Goal: Find specific page/section: Find specific page/section

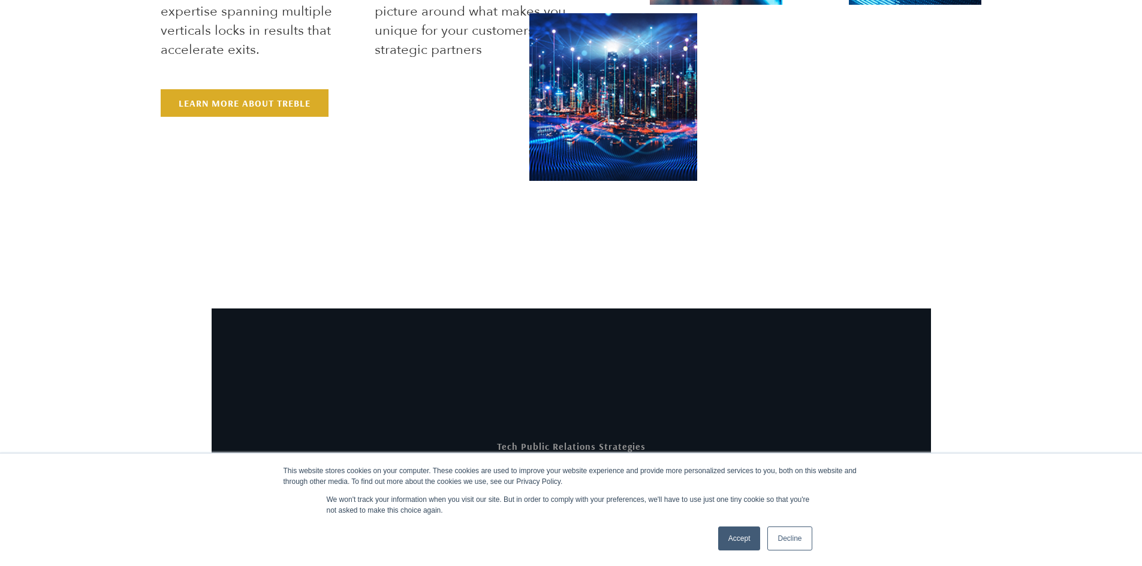
scroll to position [1199, 0]
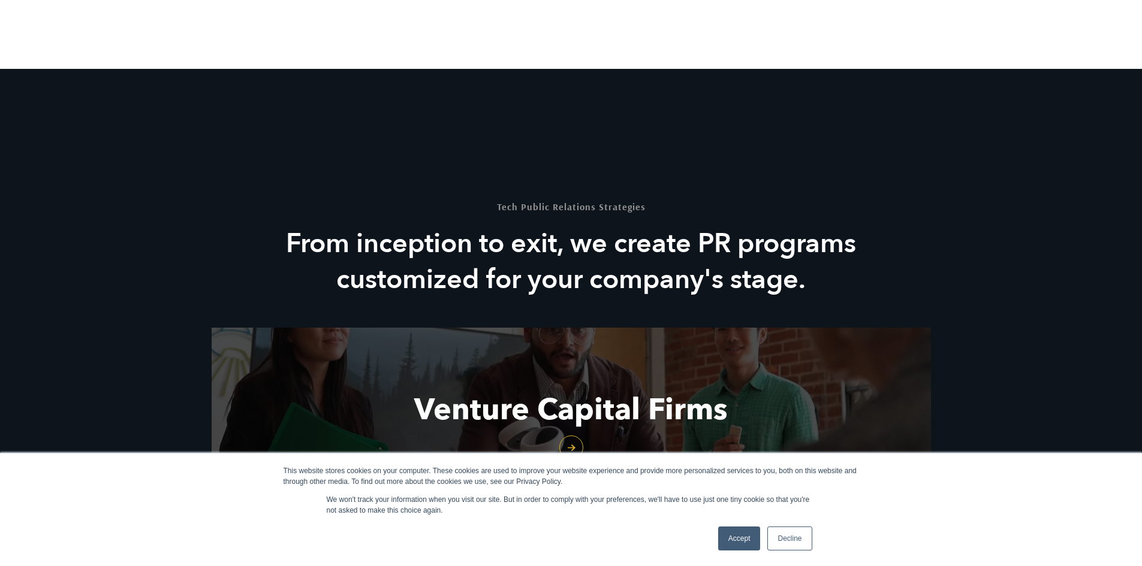
click at [744, 545] on link "Accept" at bounding box center [739, 539] width 43 height 24
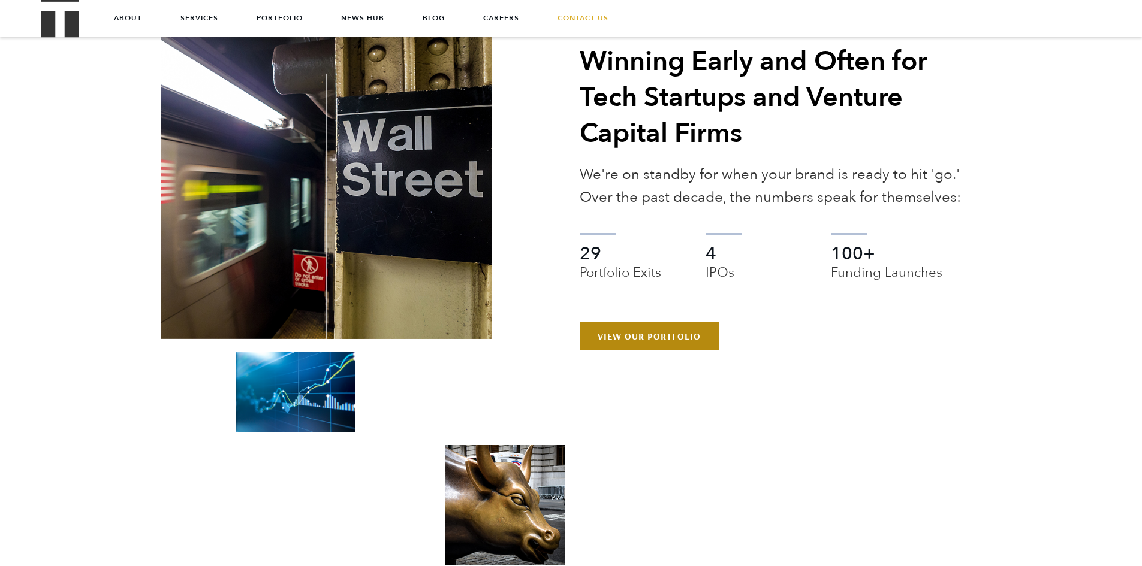
scroll to position [2173, 0]
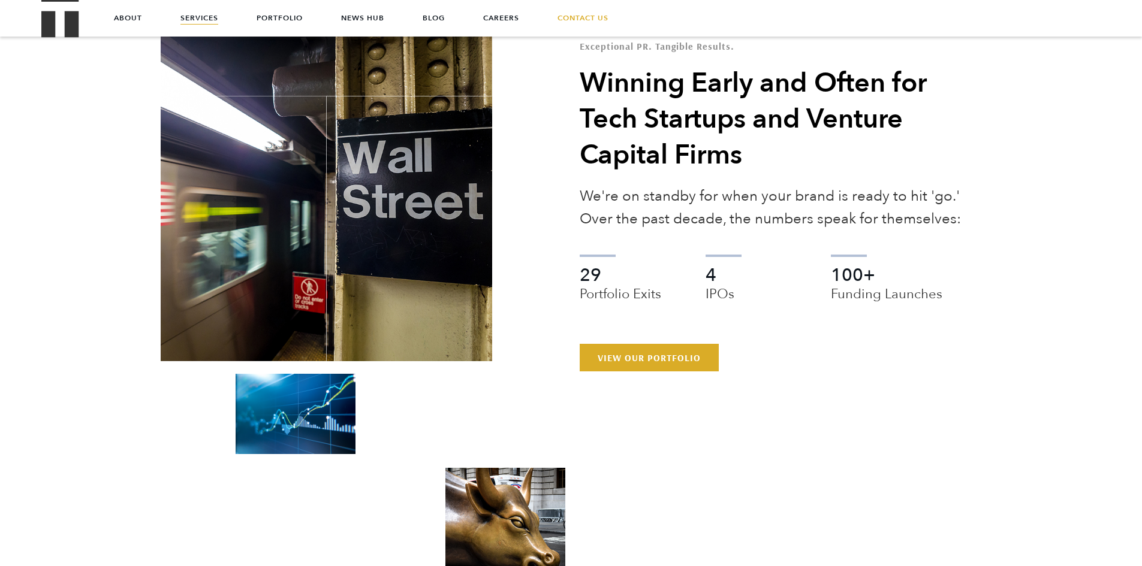
click at [207, 17] on link "Services" at bounding box center [199, 18] width 38 height 36
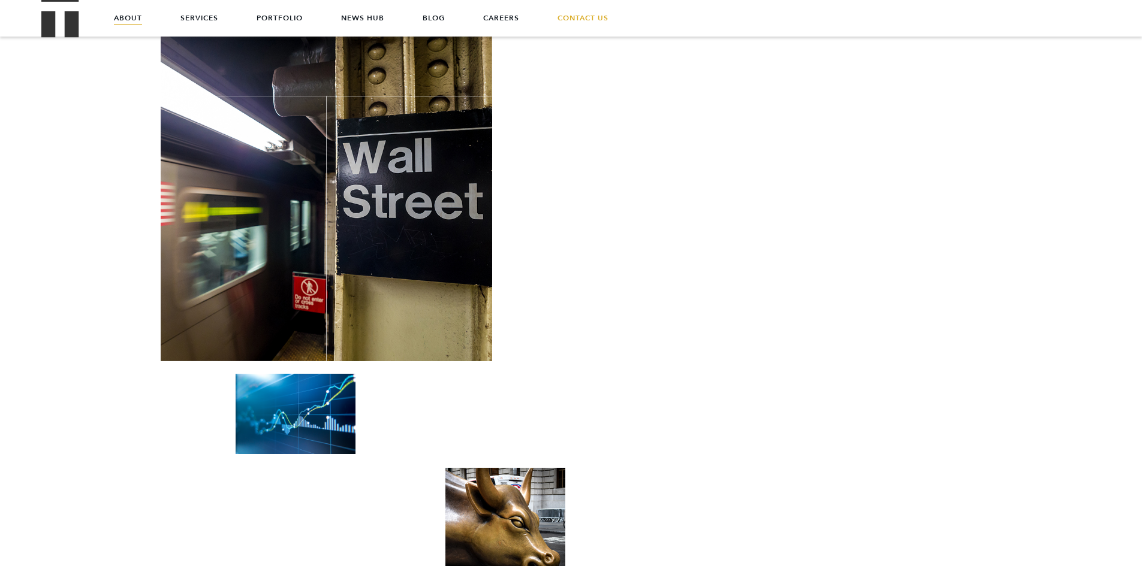
click at [131, 14] on link "About" at bounding box center [128, 18] width 28 height 36
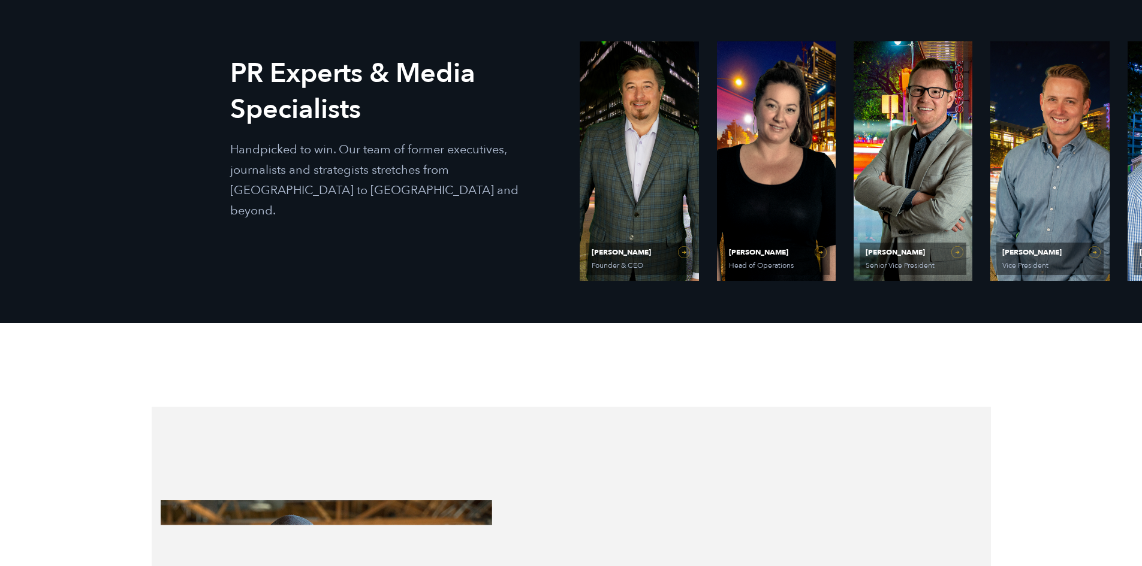
scroll to position [719, 0]
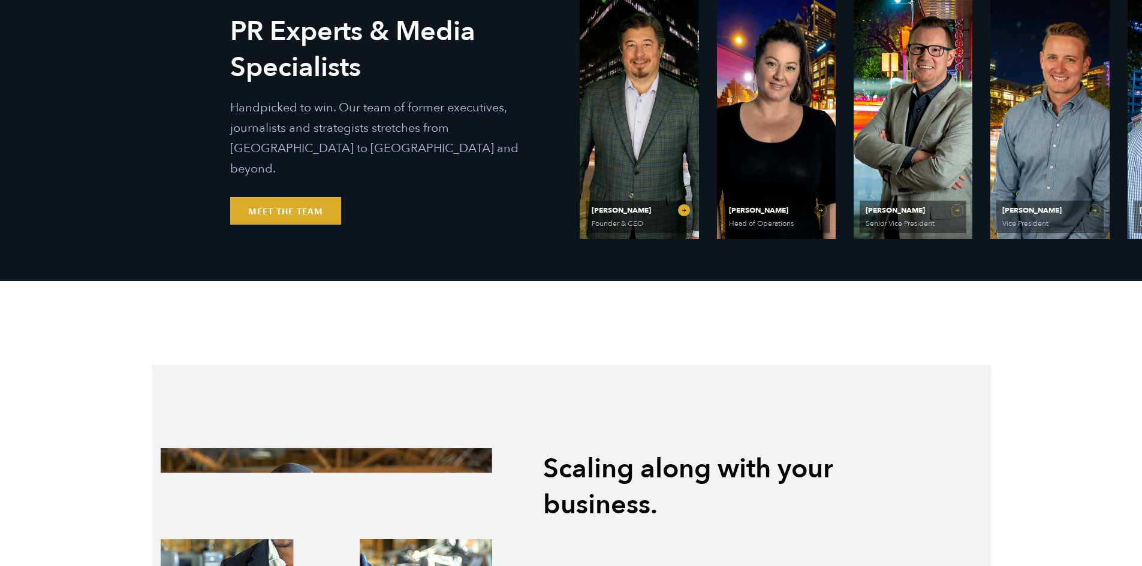
click at [680, 210] on link "[PERSON_NAME] Founder & CEO" at bounding box center [639, 119] width 119 height 240
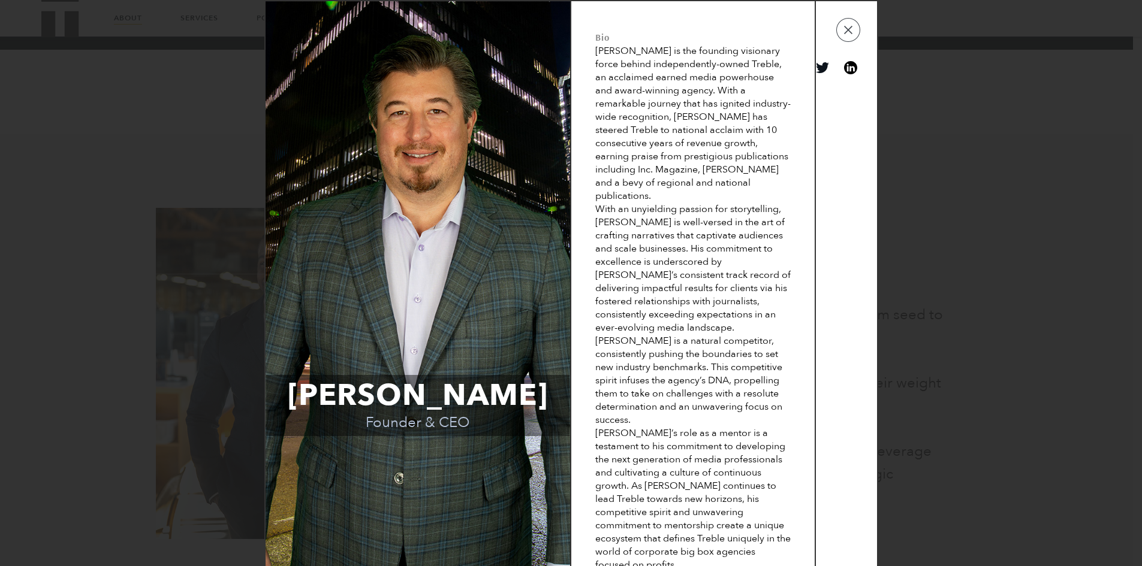
scroll to position [899, 0]
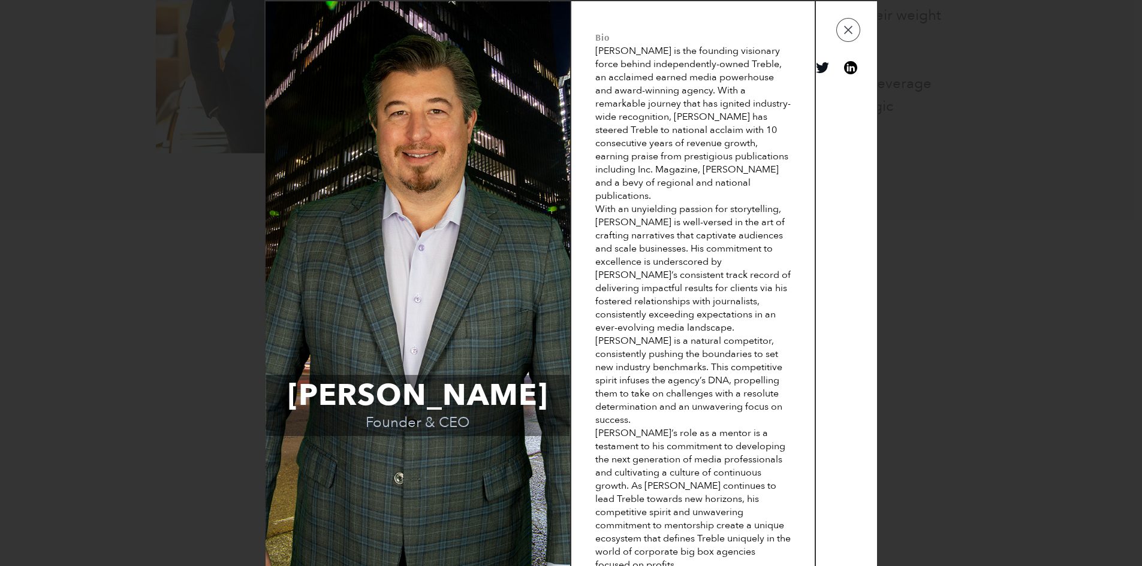
click at [894, 171] on div "[PERSON_NAME] Founder & CEO Bio [PERSON_NAME] is the founding visionary force b…" at bounding box center [571, 283] width 1142 height 566
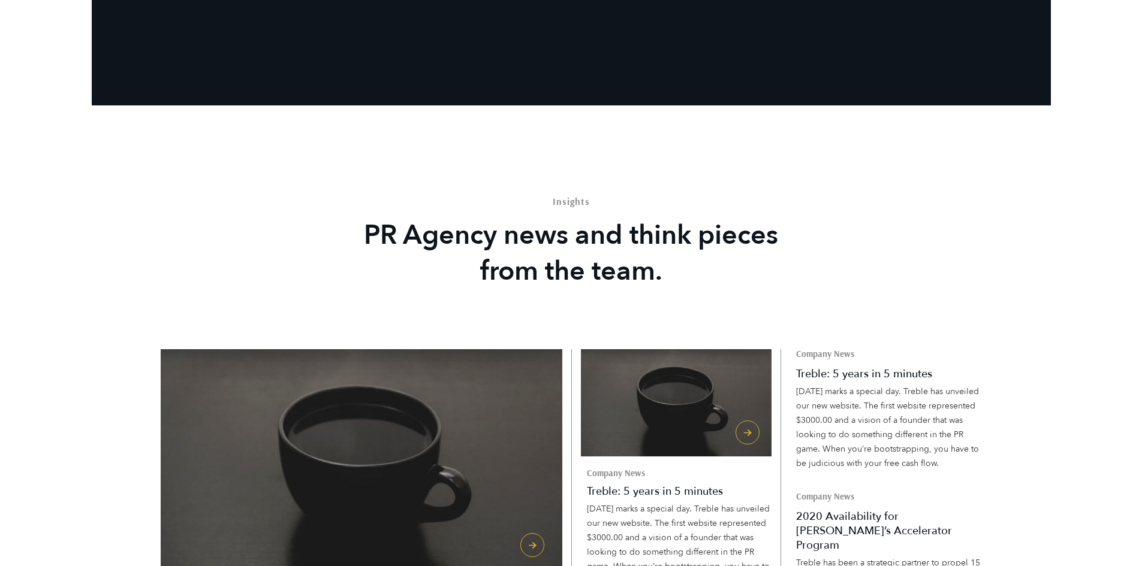
scroll to position [3630, 0]
